Goal: Navigation & Orientation: Find specific page/section

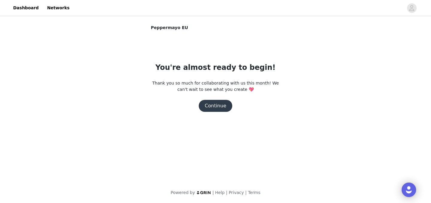
click at [217, 104] on button "Continue" at bounding box center [216, 106] width 34 height 12
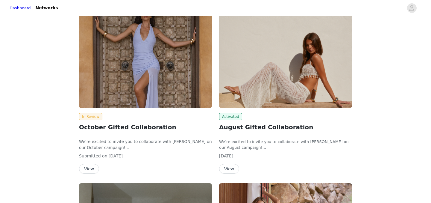
scroll to position [89, 0]
